Goal: Task Accomplishment & Management: Complete application form

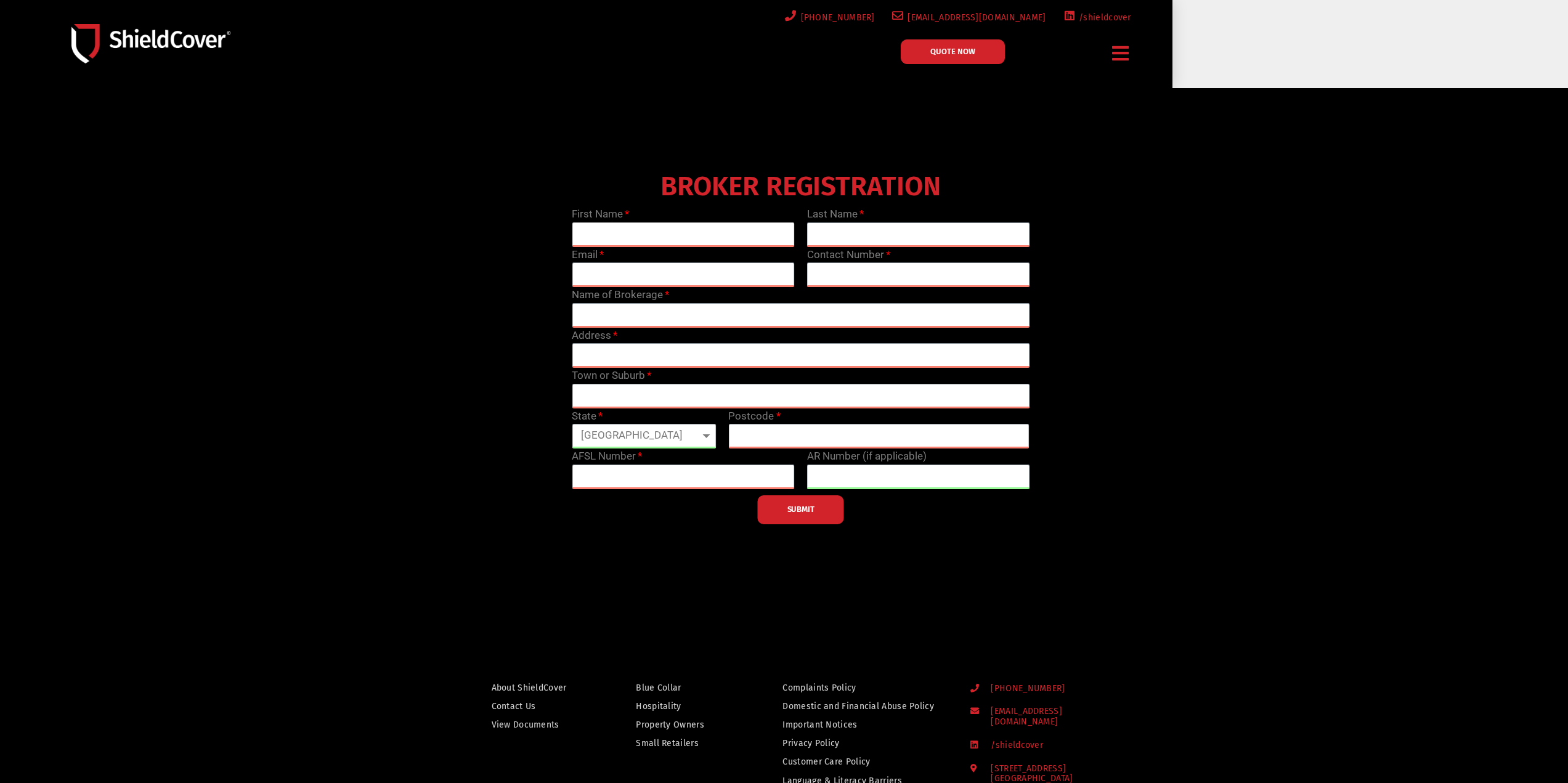
click at [657, 230] on input "text" at bounding box center [683, 235] width 223 height 25
type input "[PERSON_NAME]"
click at [841, 227] on input "text" at bounding box center [919, 235] width 223 height 25
type input "[PERSON_NAME]"
click at [674, 276] on input "email" at bounding box center [683, 275] width 223 height 25
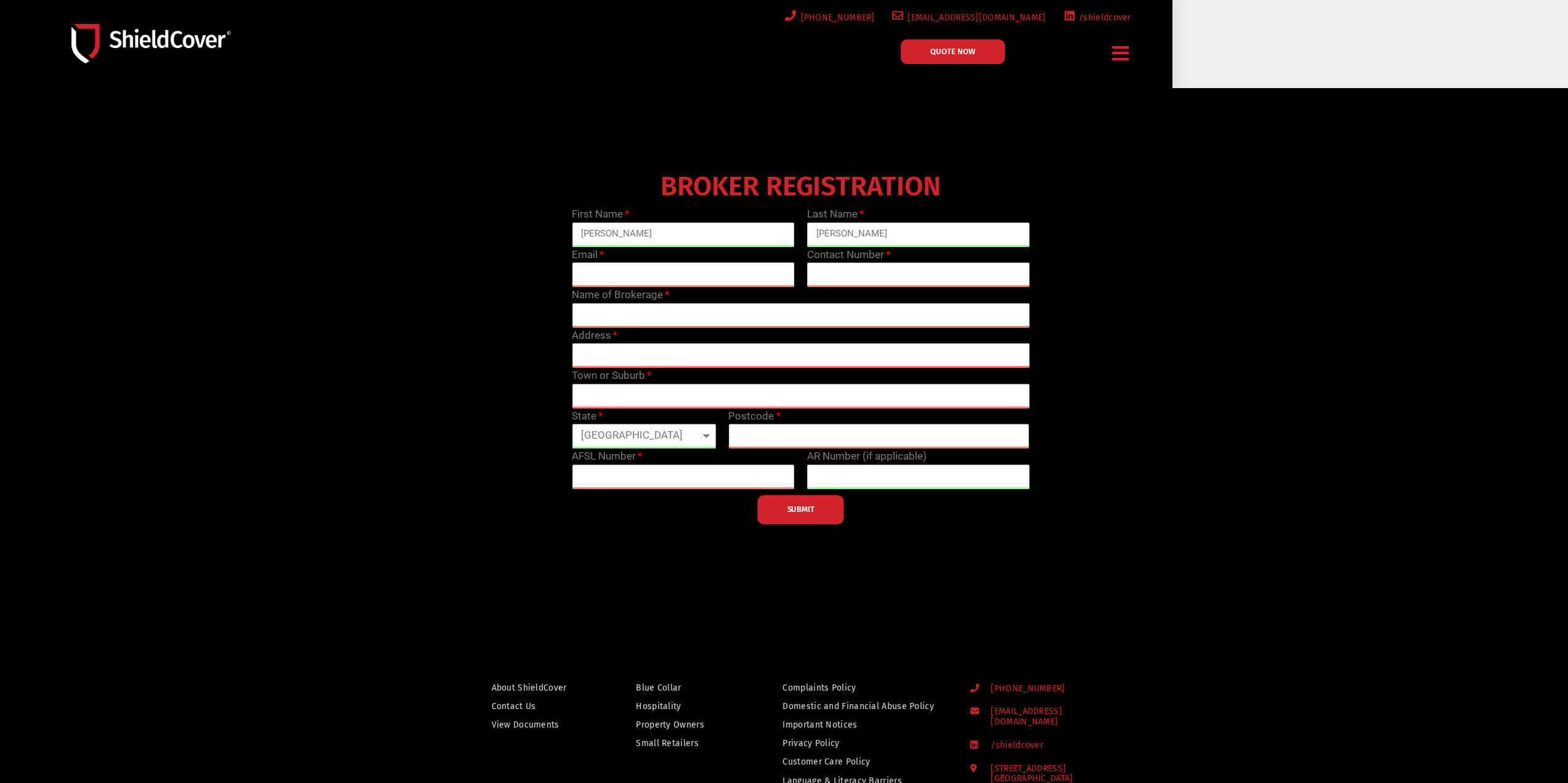
type input "[PERSON_NAME][EMAIL_ADDRESS][PERSON_NAME][DOMAIN_NAME]"
click at [845, 270] on input "text" at bounding box center [919, 275] width 223 height 25
click at [850, 276] on input "text" at bounding box center [919, 275] width 223 height 25
click at [843, 269] on input "text" at bounding box center [919, 275] width 223 height 25
paste input "02 9424 1757"
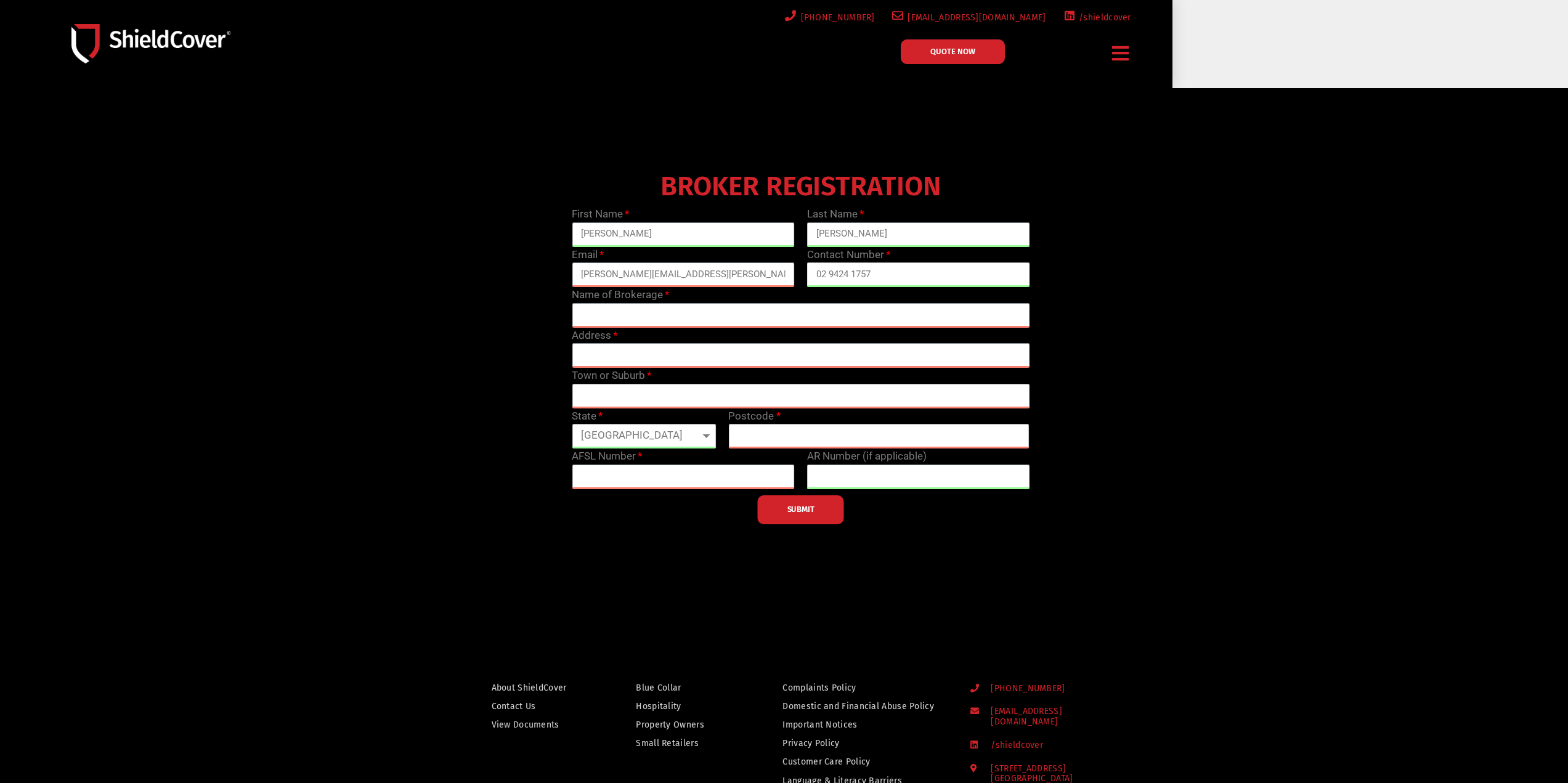
type input "02 9424 1757"
click at [786, 316] on input "text" at bounding box center [801, 315] width 458 height 25
click at [628, 316] on input "AJG" at bounding box center [801, 315] width 458 height 25
type input "[PERSON_NAME]"
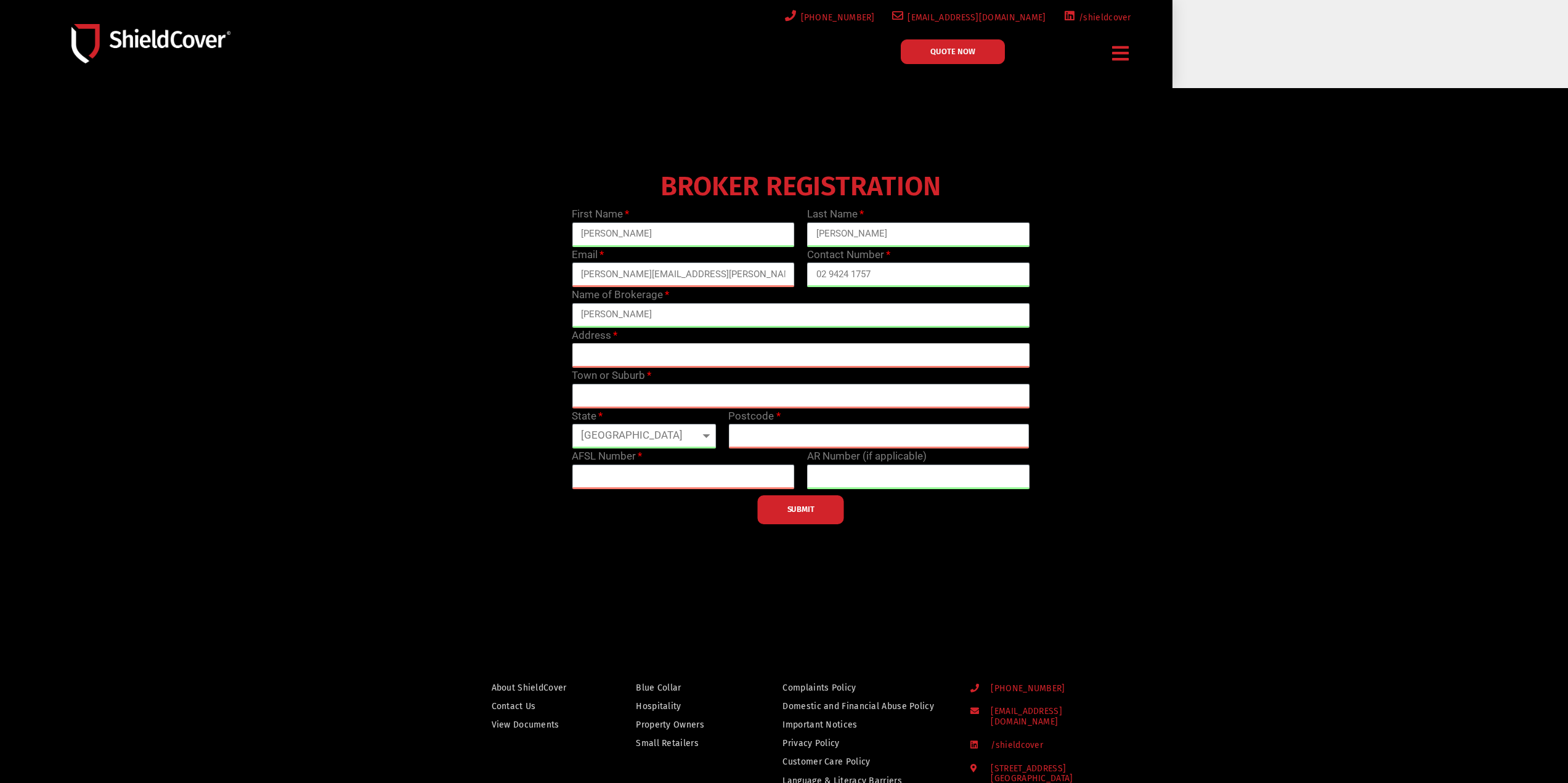
click at [636, 353] on input "text" at bounding box center [801, 356] width 458 height 25
click at [939, 444] on input "text" at bounding box center [879, 436] width 302 height 25
click at [680, 436] on select "[GEOGRAPHIC_DATA] [GEOGRAPHIC_DATA] [GEOGRAPHIC_DATA] [GEOGRAPHIC_DATA] [GEOGRA…" at bounding box center [644, 436] width 144 height 25
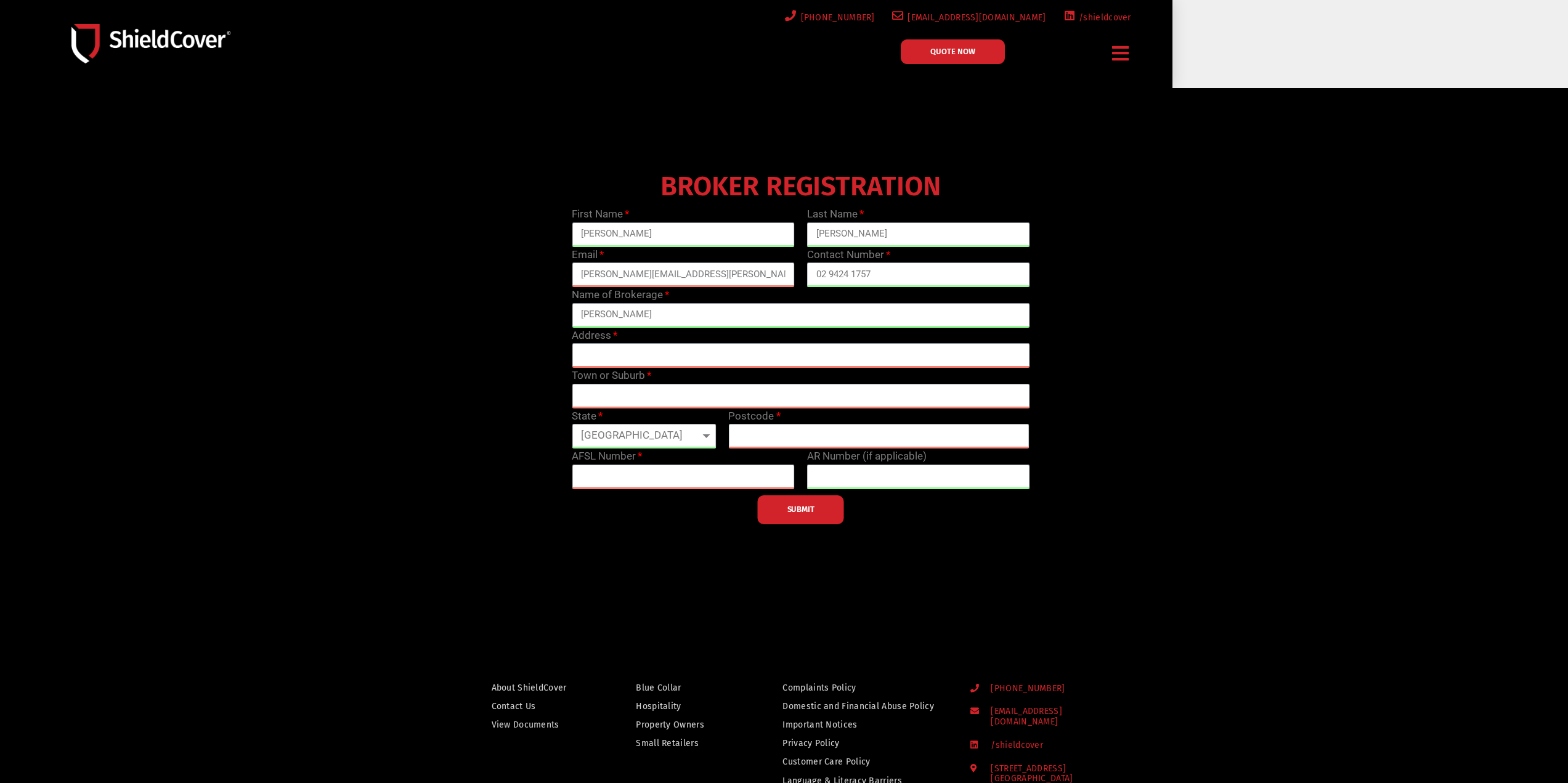
select select "[GEOGRAPHIC_DATA]"
click at [572, 424] on select "[GEOGRAPHIC_DATA] [GEOGRAPHIC_DATA] [GEOGRAPHIC_DATA] [GEOGRAPHIC_DATA] [GEOGRA…" at bounding box center [644, 436] width 144 height 25
click at [647, 353] on input "text" at bounding box center [801, 356] width 458 height 25
paste input "[STREET_ADDRESS][PERSON_NAME]"
click at [549, 391] on div "BROKER REGISTRATION First Name [PERSON_NAME] Last Name [PERSON_NAME] Email [PER…" at bounding box center [801, 346] width 940 height 357
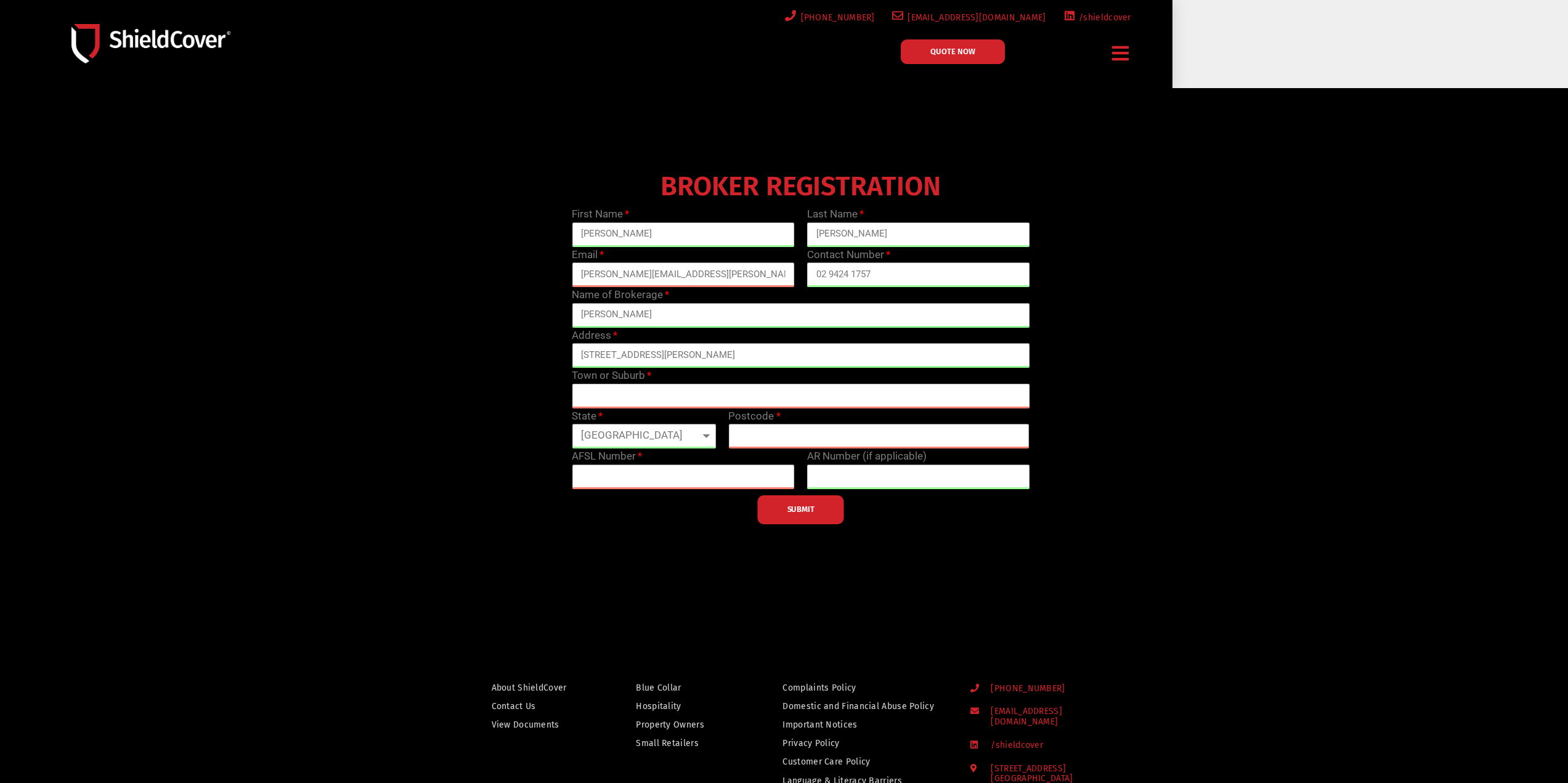
click at [625, 393] on input "text" at bounding box center [801, 396] width 458 height 25
drag, startPoint x: 680, startPoint y: 354, endPoint x: 731, endPoint y: 355, distance: 51.0
click at [731, 355] on input "[STREET_ADDRESS][PERSON_NAME]" at bounding box center [801, 356] width 458 height 25
type input "[STREET_ADDRESS][PERSON_NAME]"
click at [641, 390] on input "text" at bounding box center [801, 396] width 458 height 25
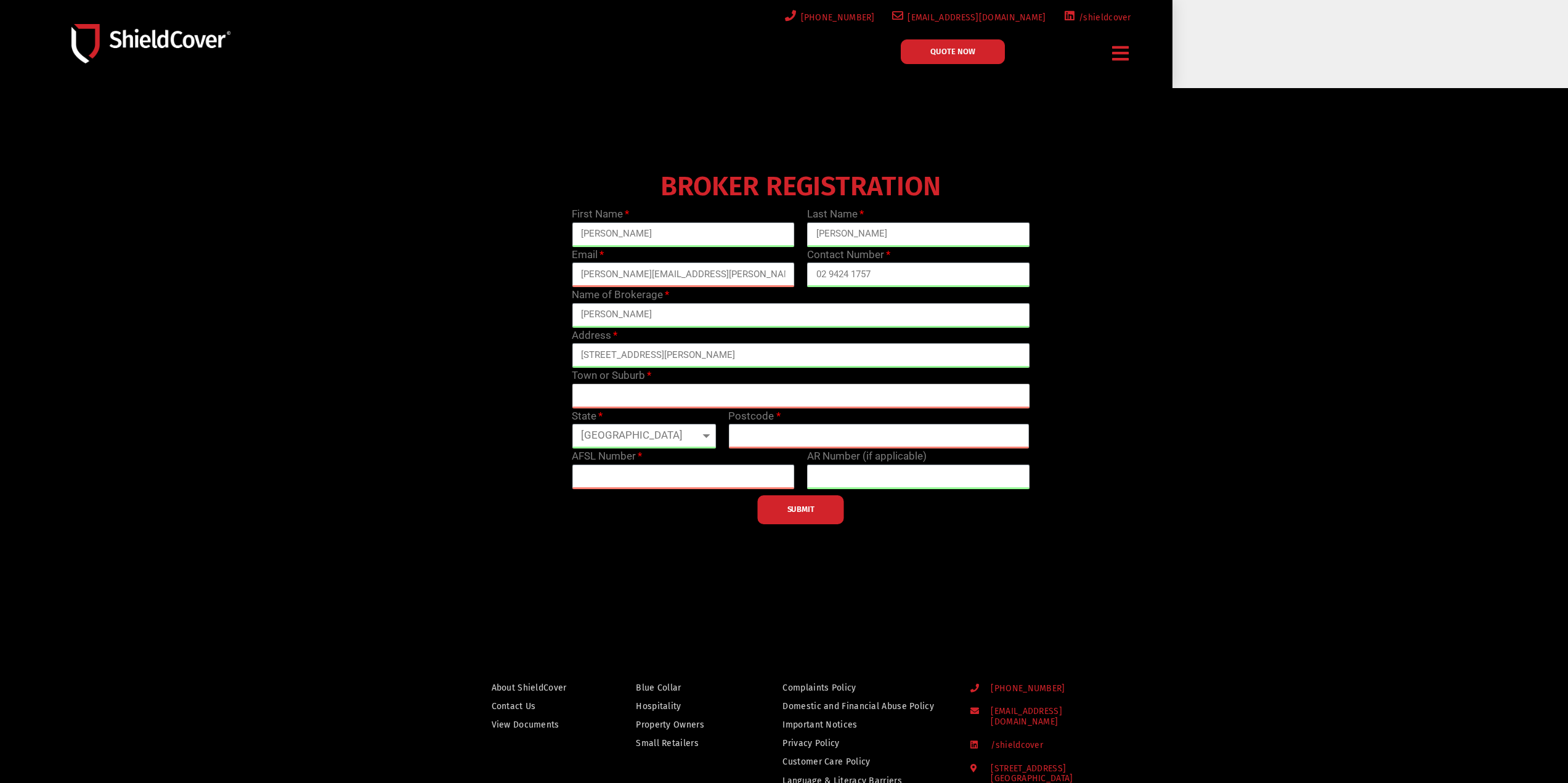
paste input "[GEOGRAPHIC_DATA]"
type input "[GEOGRAPHIC_DATA]"
drag, startPoint x: 737, startPoint y: 355, endPoint x: 674, endPoint y: 353, distance: 63.0
click at [674, 353] on input "[STREET_ADDRESS][PERSON_NAME]" at bounding box center [801, 356] width 458 height 25
type input "Level 16/[STREET_ADDRESS][PERSON_NAME]"
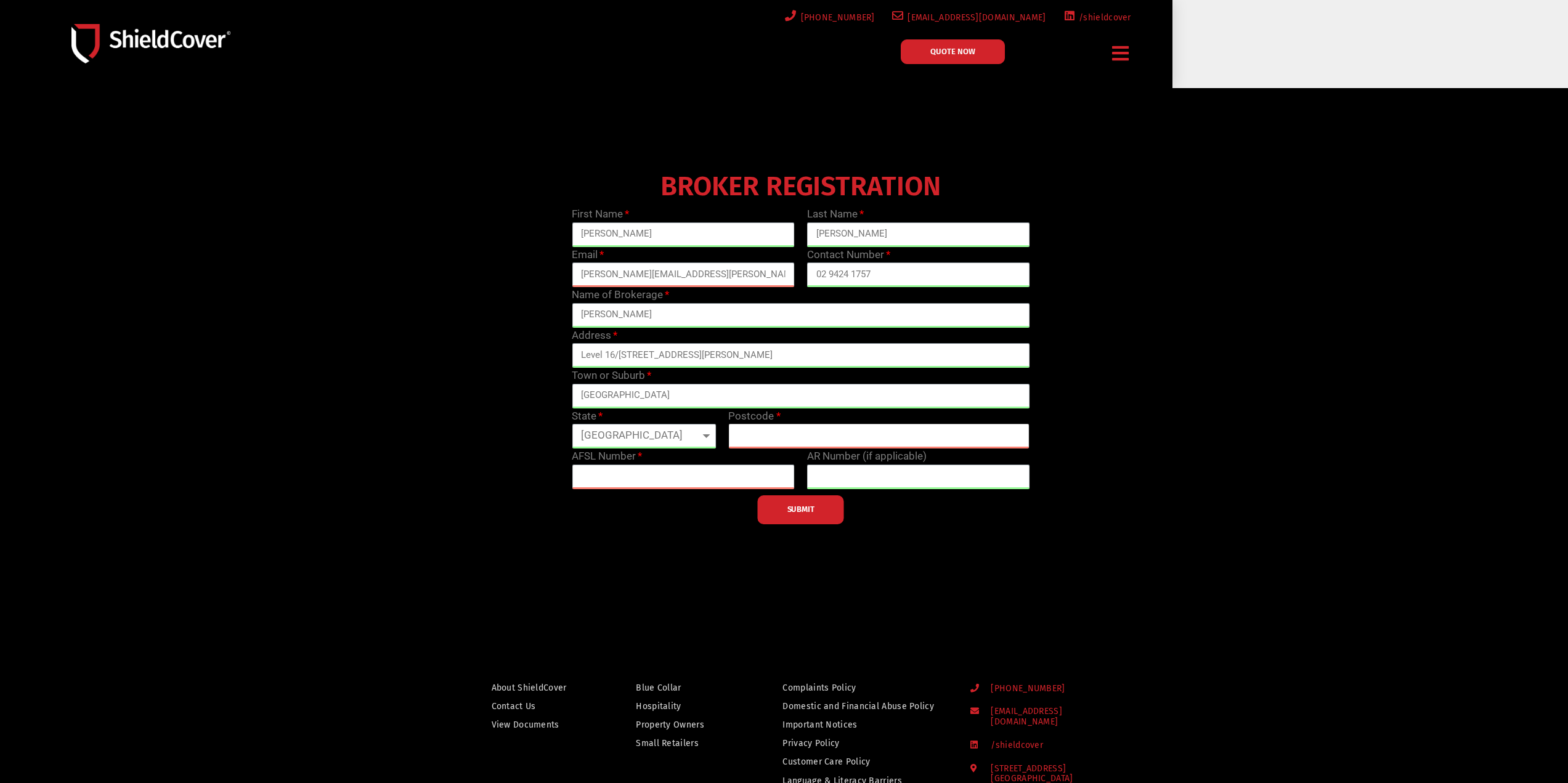
click at [809, 430] on input "text" at bounding box center [879, 436] width 302 height 25
type input "2060"
drag, startPoint x: 580, startPoint y: 574, endPoint x: 569, endPoint y: 606, distance: 33.8
click at [583, 572] on div at bounding box center [784, 353] width 1568 height 531
click at [773, 476] on input "text" at bounding box center [683, 476] width 223 height 25
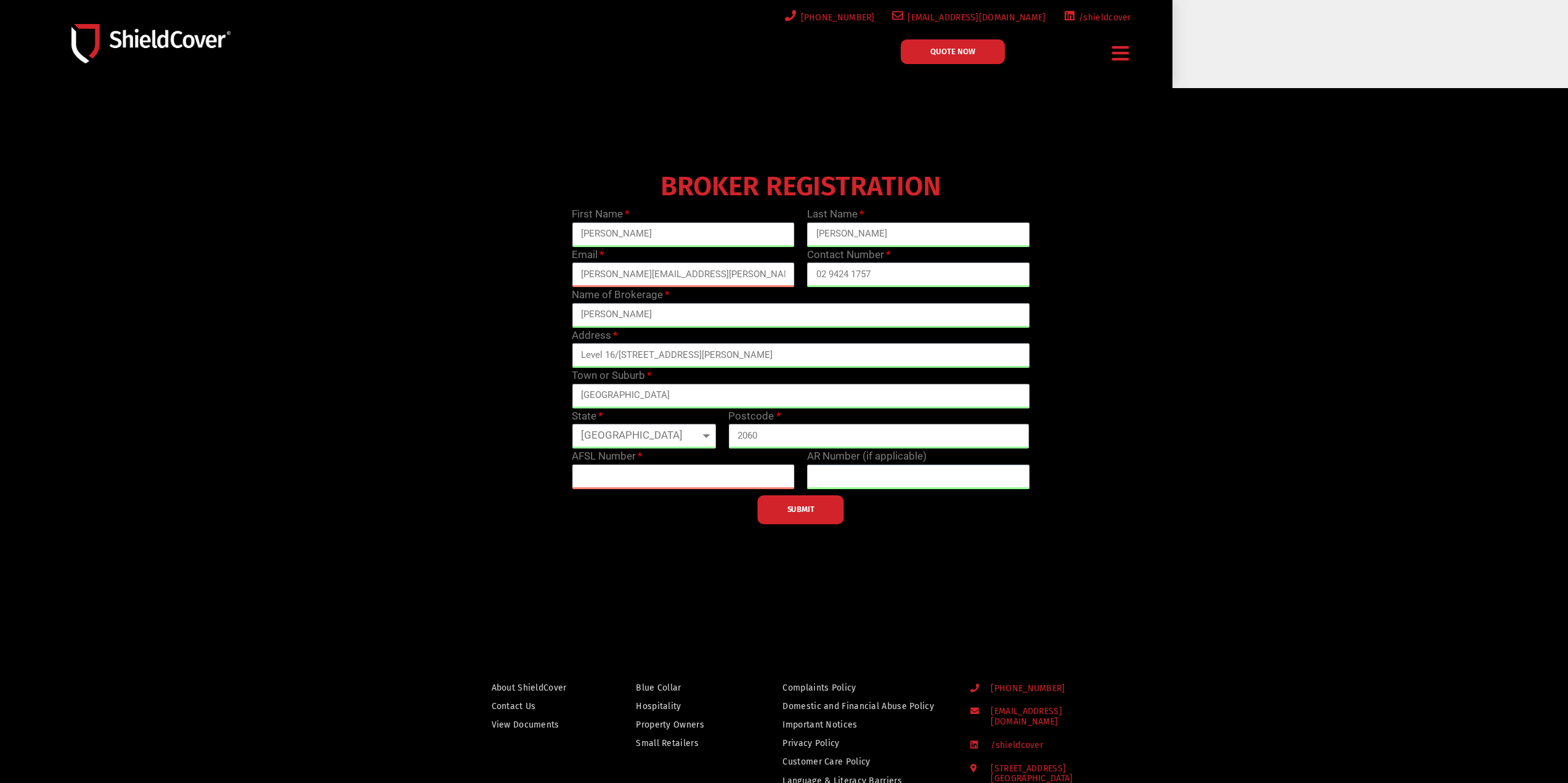
drag, startPoint x: 649, startPoint y: 476, endPoint x: 650, endPoint y: 485, distance: 9.1
click at [650, 476] on input "text" at bounding box center [683, 476] width 223 height 25
drag, startPoint x: 649, startPoint y: 525, endPoint x: 634, endPoint y: 499, distance: 30.0
click at [649, 524] on div "BROKER REGISTRATION First Name [PERSON_NAME] Last Name [PERSON_NAME] Email [PER…" at bounding box center [801, 346] width 940 height 357
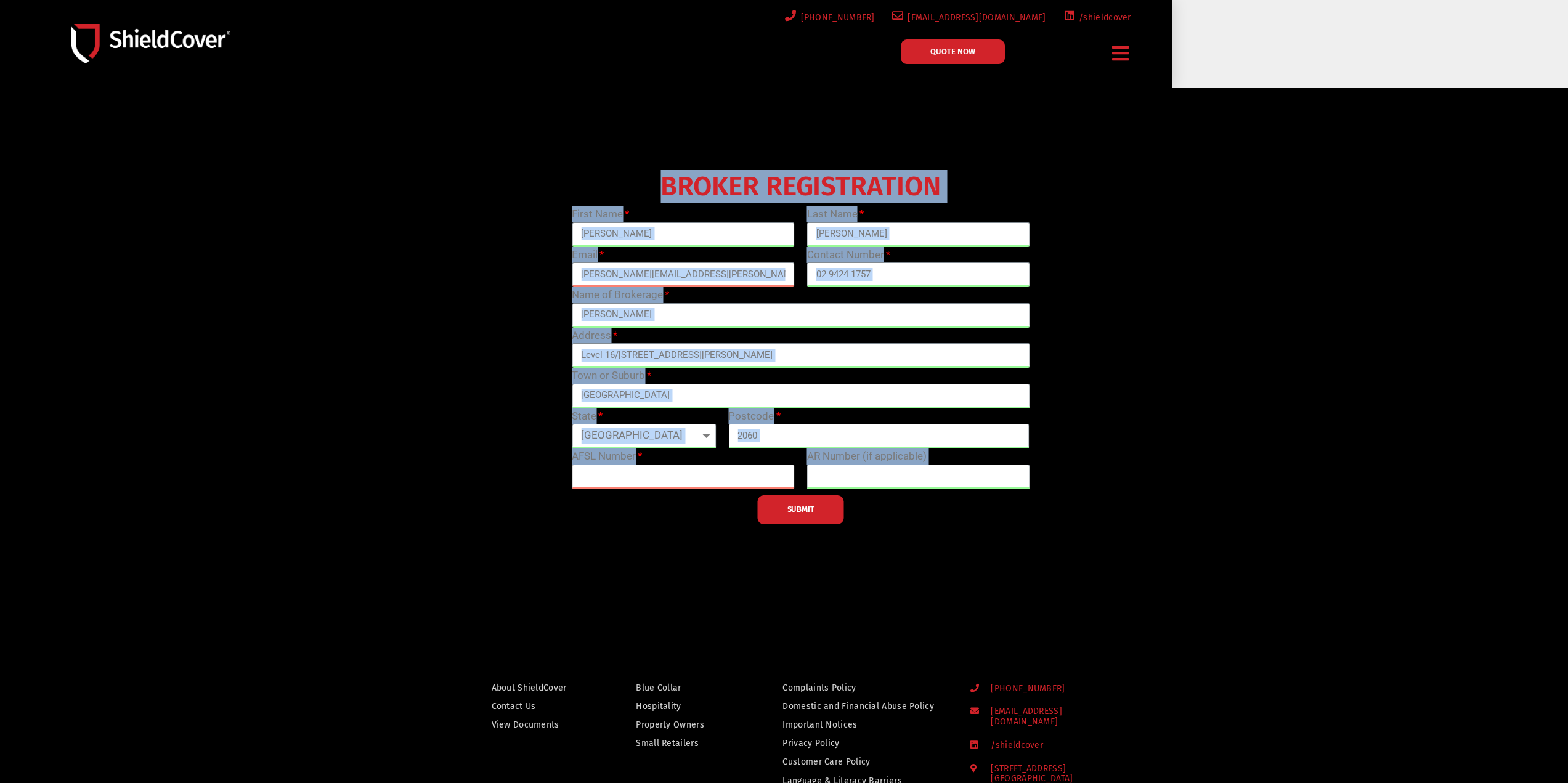
click at [629, 479] on input "text" at bounding box center [683, 476] width 223 height 25
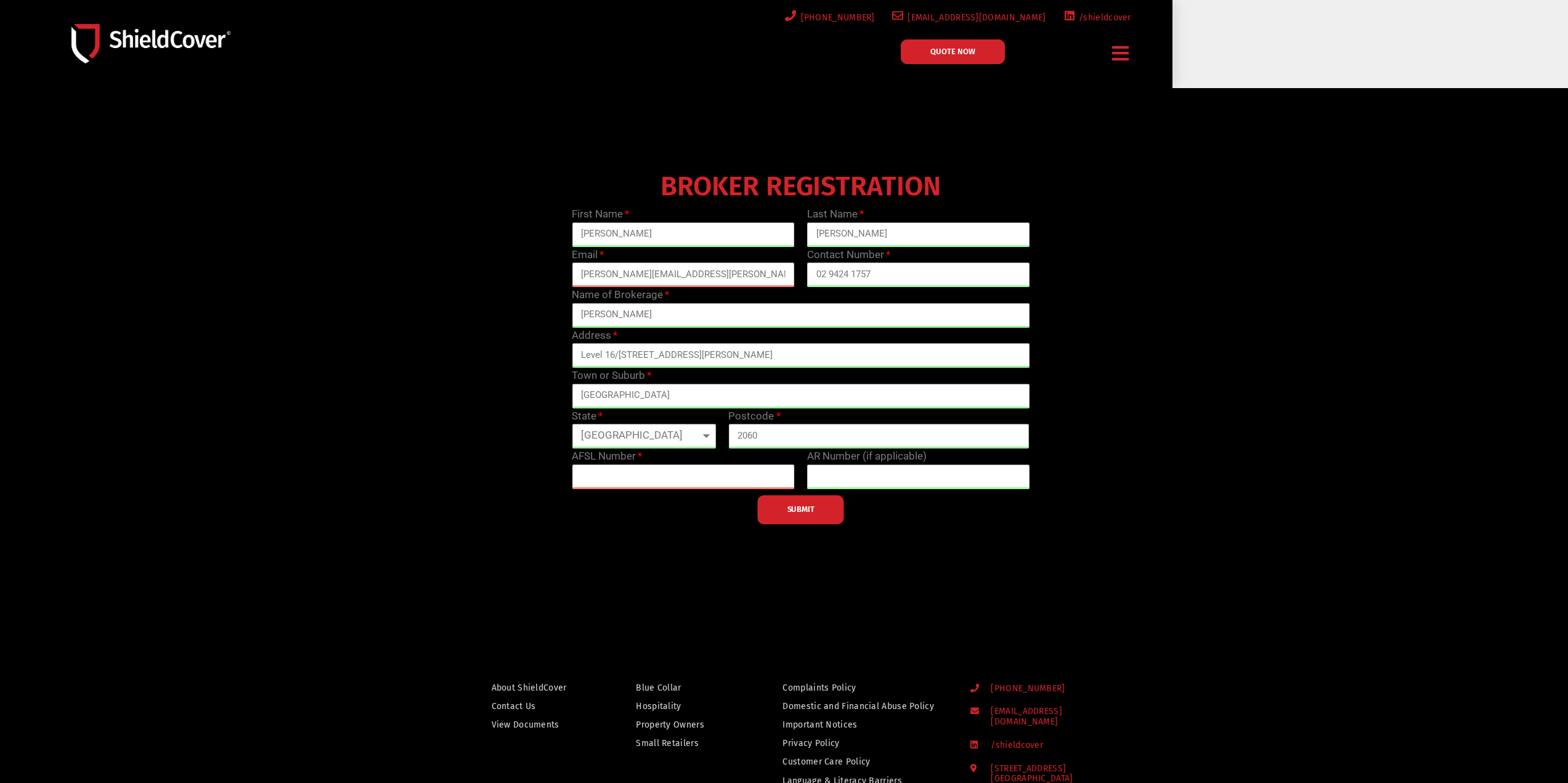
type input "7"
click at [653, 535] on div at bounding box center [784, 353] width 1568 height 531
drag, startPoint x: 676, startPoint y: 490, endPoint x: 675, endPoint y: 484, distance: 6.1
click at [676, 489] on div "SUBMIT" at bounding box center [800, 506] width 470 height 35
click at [671, 477] on input "55555" at bounding box center [683, 476] width 223 height 25
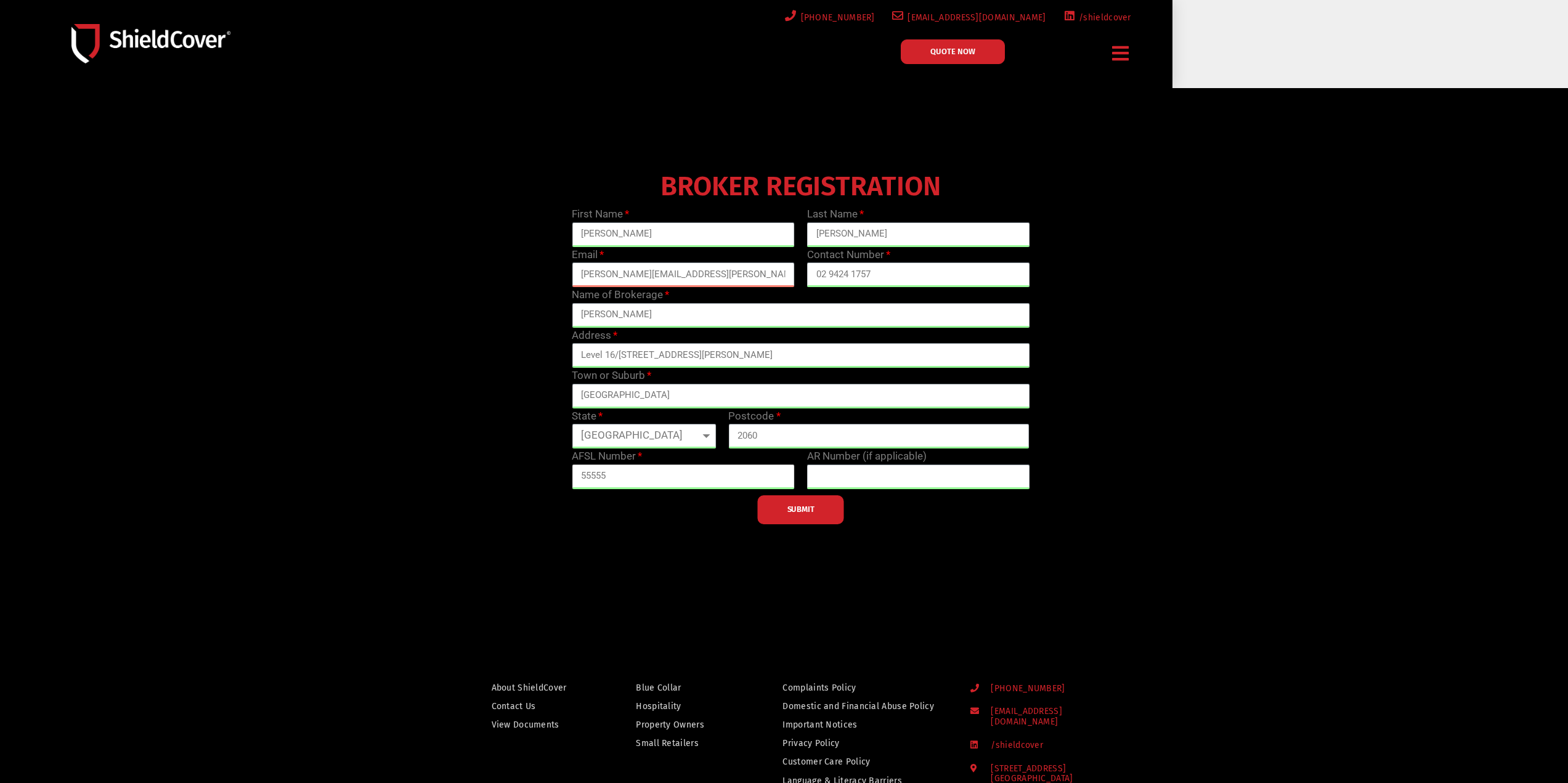
click at [671, 477] on input "55555" at bounding box center [683, 476] width 223 height 25
type input "111111"
click at [720, 545] on div at bounding box center [784, 353] width 1568 height 531
click at [782, 508] on button "SUBMIT" at bounding box center [801, 510] width 86 height 29
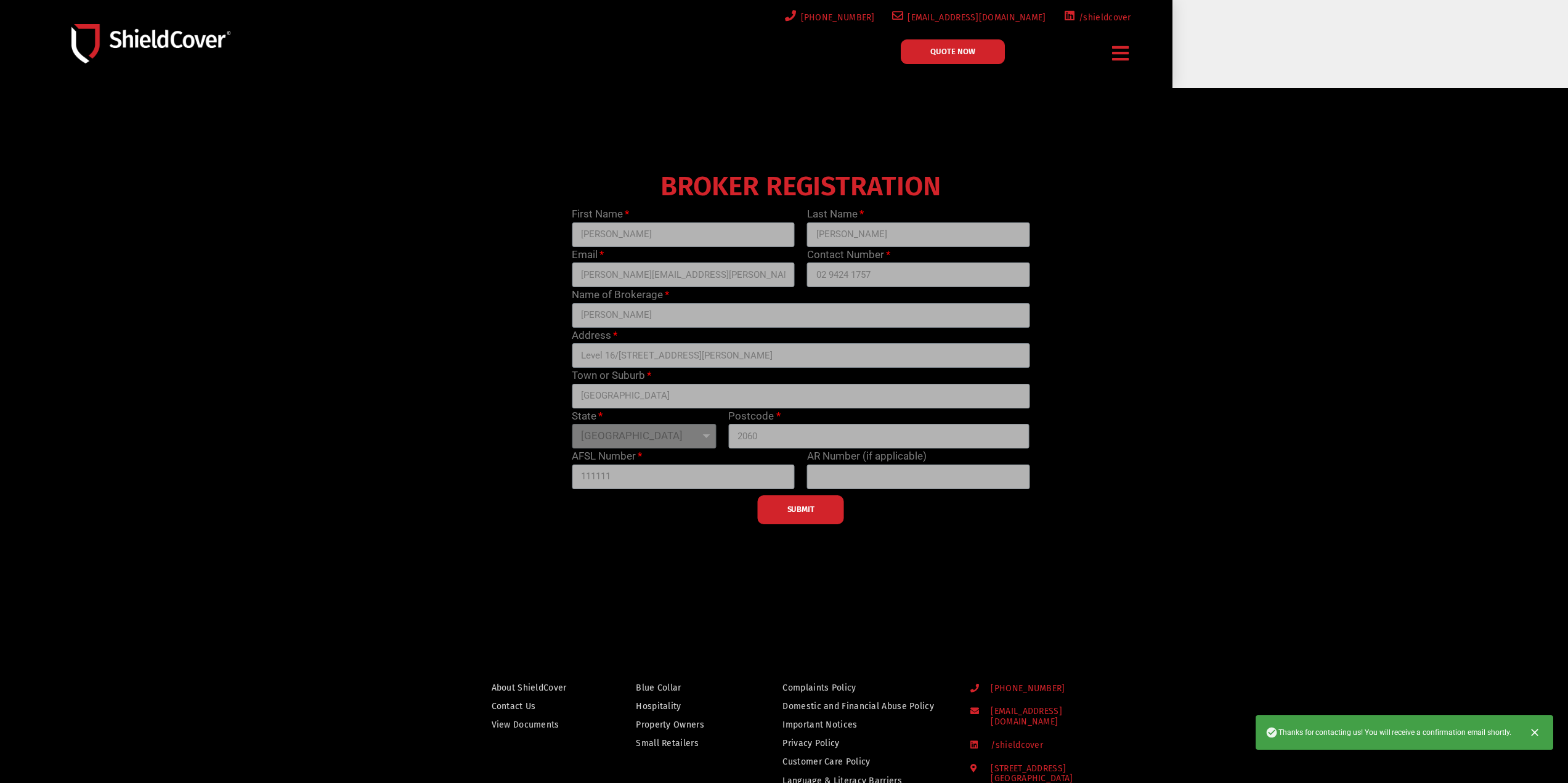
click at [961, 48] on span "QUOTE NOW" at bounding box center [952, 51] width 45 height 8
